Goal: Task Accomplishment & Management: Manage account settings

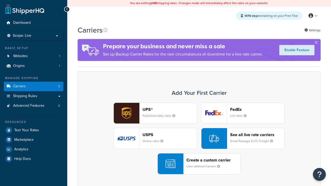
click at [199, 139] on div "UPS® Published daily rates FedEx List rates USPS Online rates See all live rate…" at bounding box center [199, 139] width 233 height 72
click at [258, 110] on header "FedEx" at bounding box center [257, 109] width 54 height 5
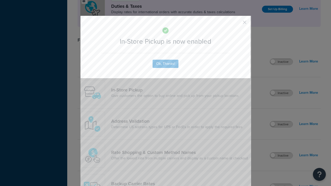
click at [237, 24] on button "button" at bounding box center [237, 24] width 1 height 1
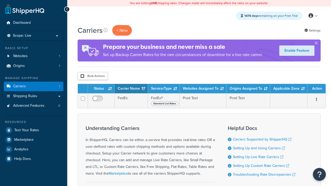
click at [82, 76] on input "checkbox" at bounding box center [83, 76] width 4 height 4
checkbox input "true"
click at [0, 0] on button "Delete" at bounding box center [0, 0] width 0 height 0
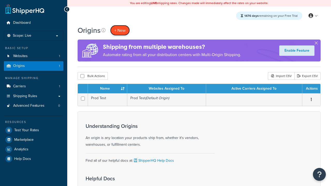
click at [120, 30] on span "+ New" at bounding box center [119, 30] width 11 height 6
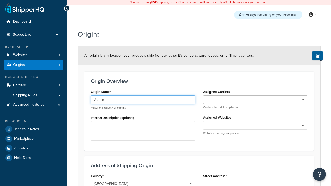
type input "Austin"
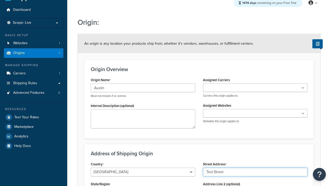
type input "Test Street"
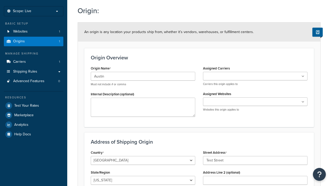
type input "Austin"
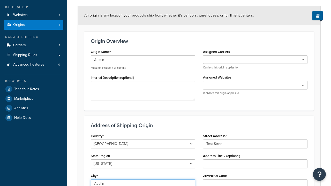
select select "43"
type input "Austin"
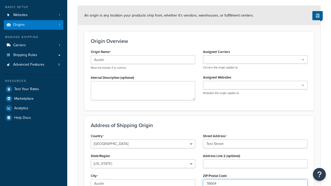
type input "78664"
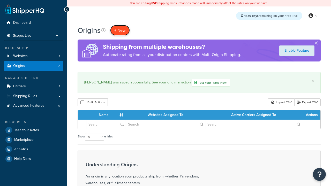
click at [120, 30] on span "+ New" at bounding box center [119, 30] width 11 height 6
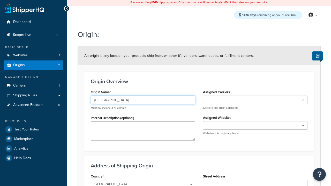
type input "[GEOGRAPHIC_DATA]"
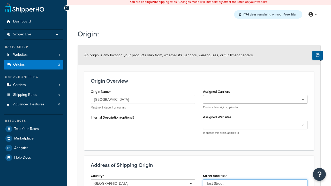
type input "Test Street"
type input "Austin"
select select "43"
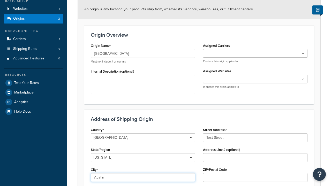
type input "Austin"
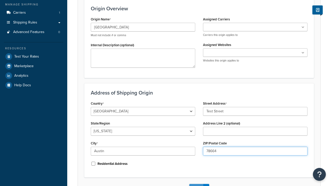
type input "78664"
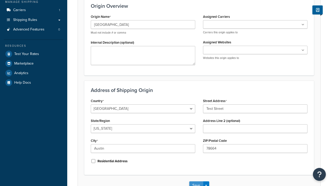
click at [196, 182] on button "Save" at bounding box center [197, 186] width 14 height 8
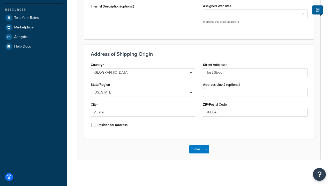
scroll to position [0, 0]
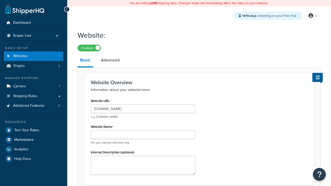
type input "[DOMAIN_NAME]"
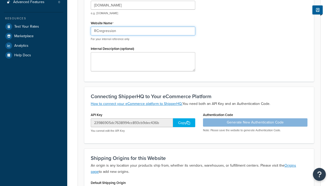
type input "RCregression"
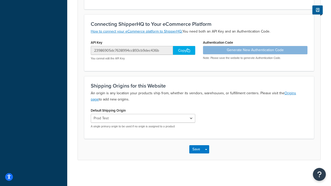
scroll to position [0, 0]
